Goal: Task Accomplishment & Management: Use online tool/utility

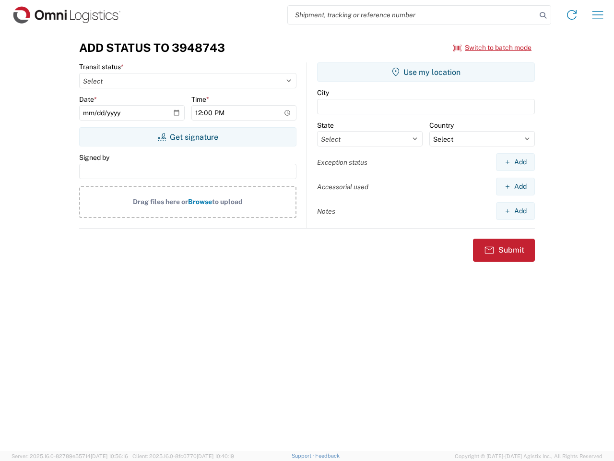
click at [412, 15] on input "search" at bounding box center [412, 15] width 249 height 18
click at [543, 15] on icon at bounding box center [542, 15] width 13 height 13
click at [572, 15] on icon at bounding box center [571, 14] width 15 height 15
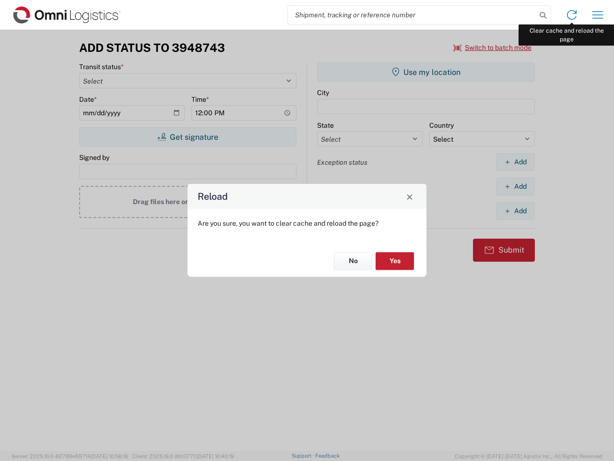
click at [598, 15] on div "Reload Are you sure, you want to clear cache and reload the page? No Yes" at bounding box center [307, 230] width 614 height 461
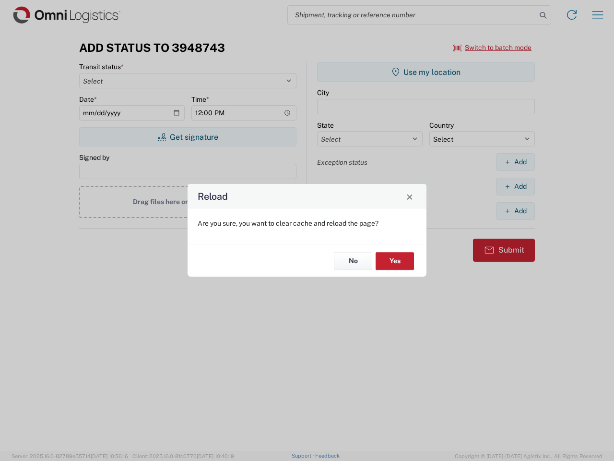
click at [493, 48] on div "Reload Are you sure, you want to clear cache and reload the page? No Yes" at bounding box center [307, 230] width 614 height 461
click at [188, 137] on div "Reload Are you sure, you want to clear cache and reload the page? No Yes" at bounding box center [307, 230] width 614 height 461
click at [426, 72] on div "Reload Are you sure, you want to clear cache and reload the page? No Yes" at bounding box center [307, 230] width 614 height 461
click at [515, 162] on div "Reload Are you sure, you want to clear cache and reload the page? No Yes" at bounding box center [307, 230] width 614 height 461
click at [515, 186] on div "Reload Are you sure, you want to clear cache and reload the page? No Yes" at bounding box center [307, 230] width 614 height 461
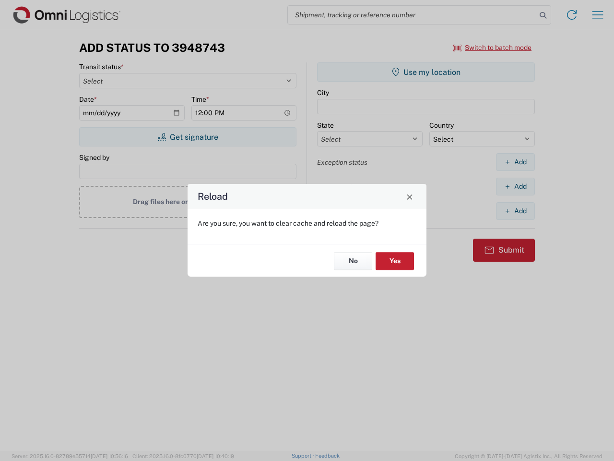
click at [515, 211] on div "Reload Are you sure, you want to clear cache and reload the page? No Yes" at bounding box center [307, 230] width 614 height 461
